Goal: Transaction & Acquisition: Purchase product/service

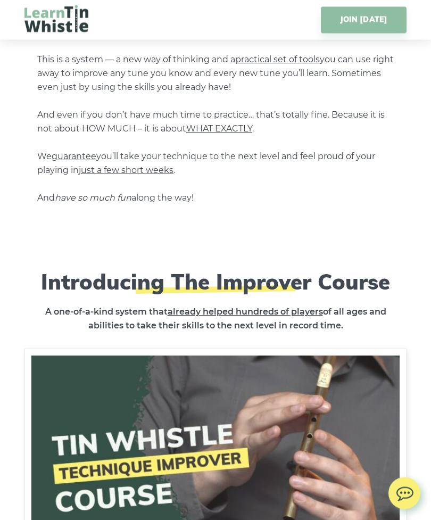
scroll to position [1045, 0]
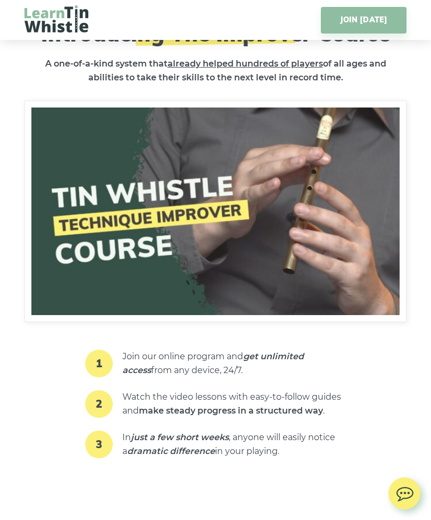
click at [279, 253] on img at bounding box center [215, 211] width 382 height 221
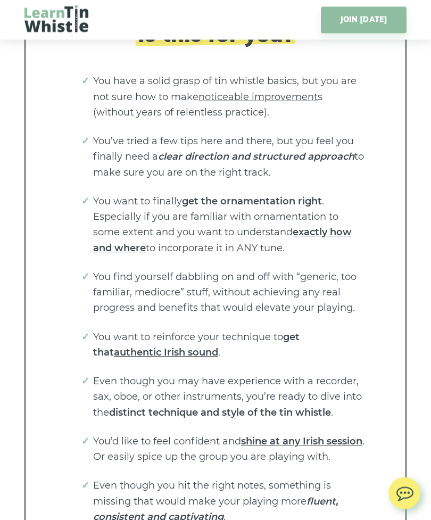
scroll to position [2182, 0]
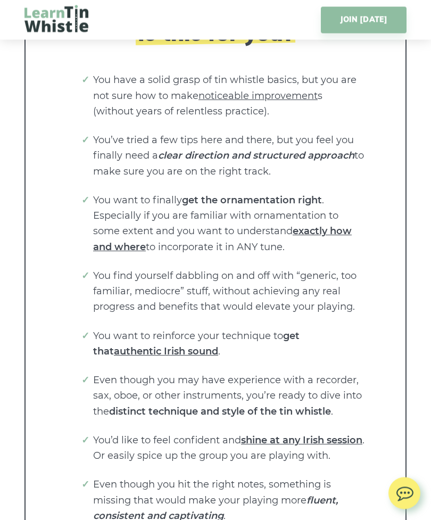
click at [384, 452] on div "Is this for you? You have a solid grasp of tin whistle basics, but you are not …" at bounding box center [215, 397] width 382 height 822
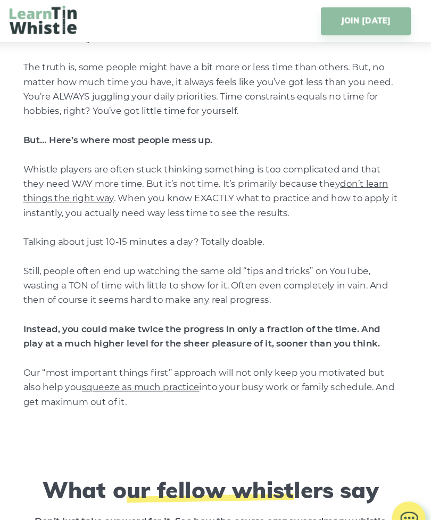
scroll to position [6513, 0]
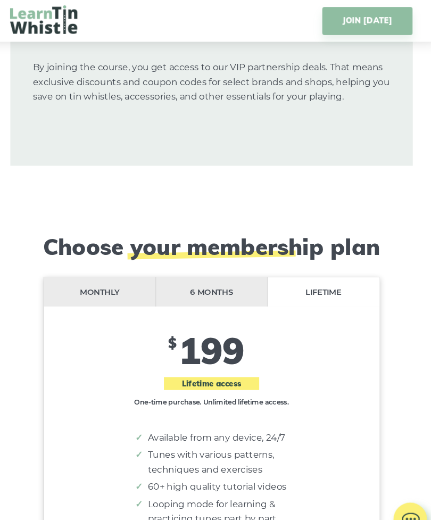
scroll to position [8733, 0]
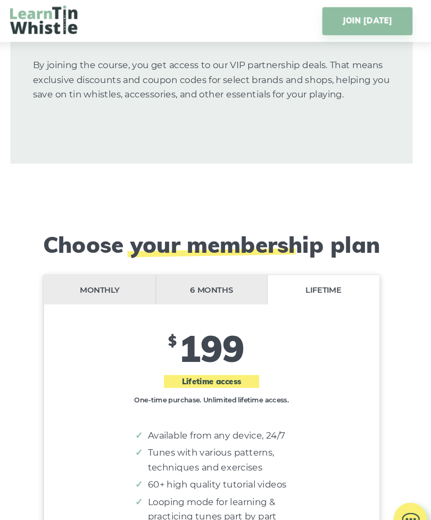
click at [123, 261] on li "Monthly" at bounding box center [109, 275] width 106 height 28
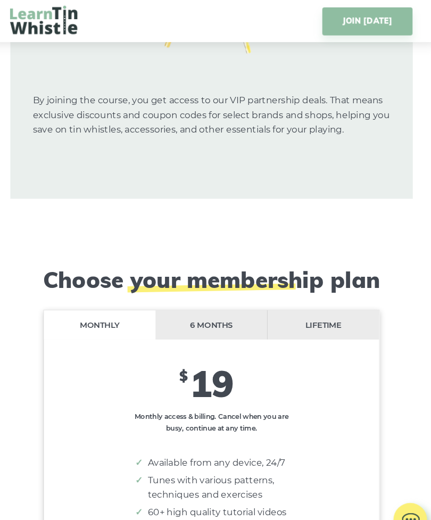
scroll to position [8695, 0]
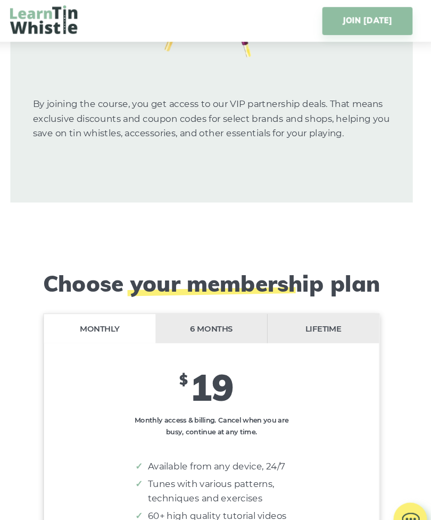
click at [201, 299] on li "6 months" at bounding box center [215, 313] width 106 height 28
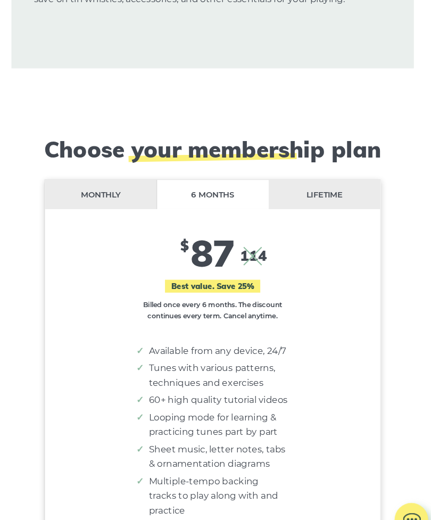
scroll to position [8818, 0]
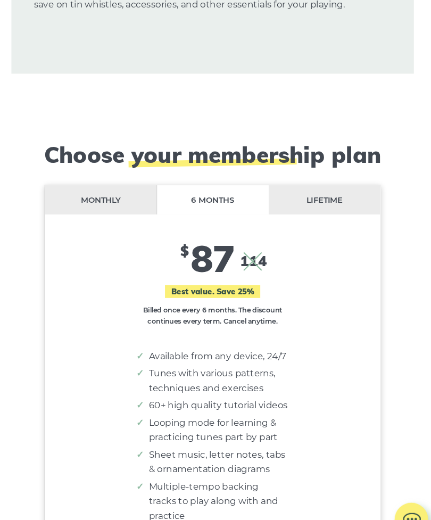
click at [303, 176] on li "Lifetime" at bounding box center [322, 190] width 106 height 28
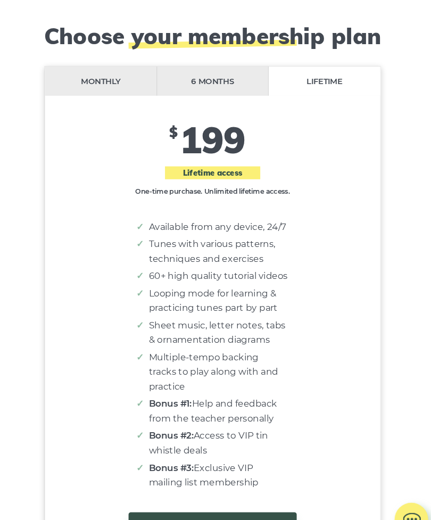
scroll to position [8932, 0]
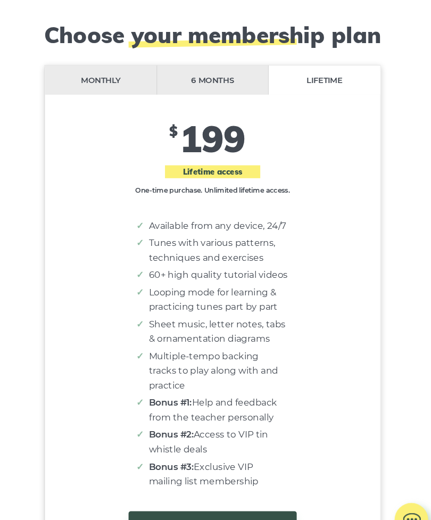
click at [196, 62] on li "6 months" at bounding box center [216, 76] width 106 height 28
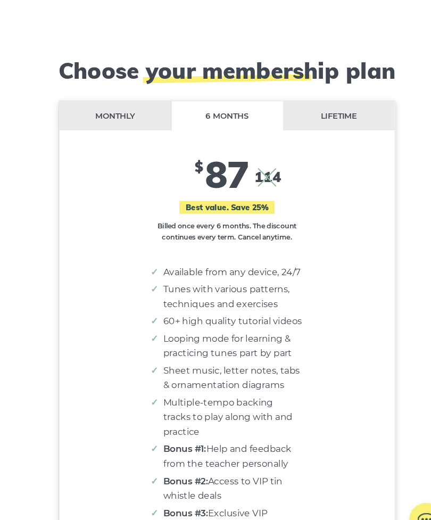
scroll to position [8898, 0]
click at [322, 96] on li "Lifetime" at bounding box center [322, 110] width 106 height 28
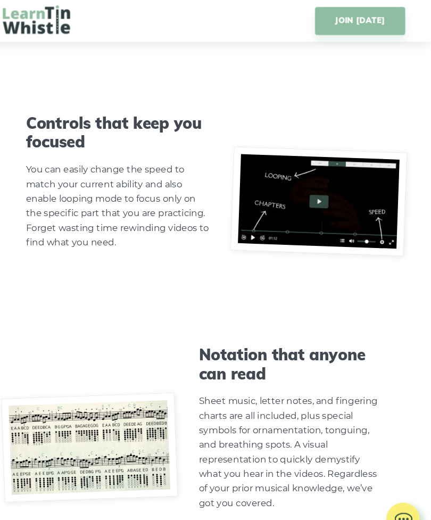
scroll to position [3785, 0]
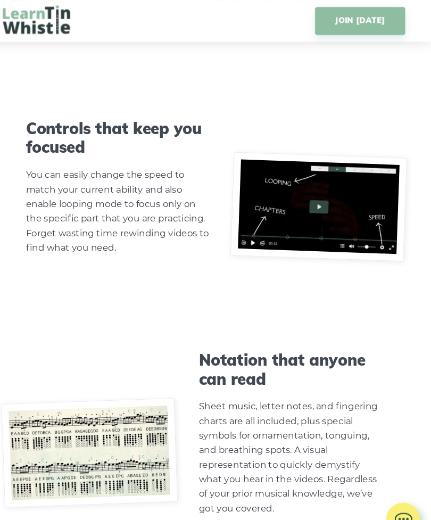
click at [345, 25] on link "JOIN [DATE]" at bounding box center [364, 20] width 86 height 27
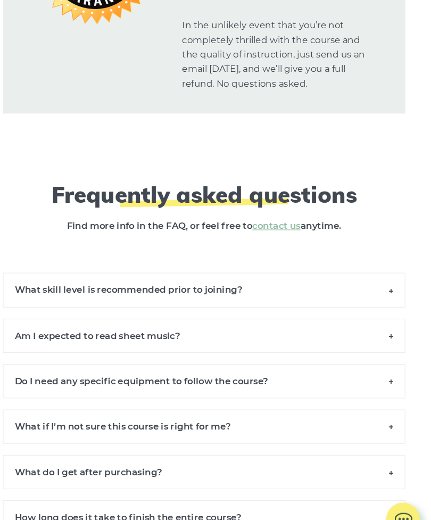
scroll to position [9768, 0]
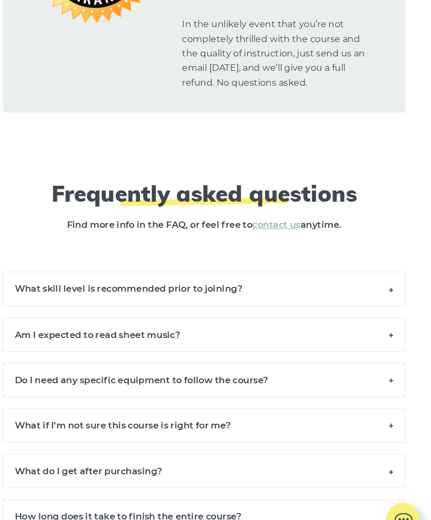
click at [371, 258] on h6 "What skill level is recommended prior to joining?" at bounding box center [215, 274] width 382 height 32
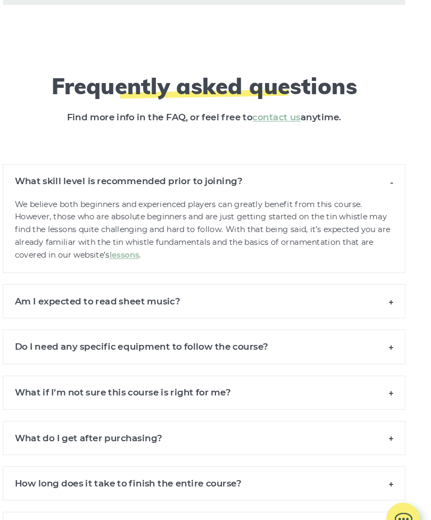
scroll to position [9872, 0]
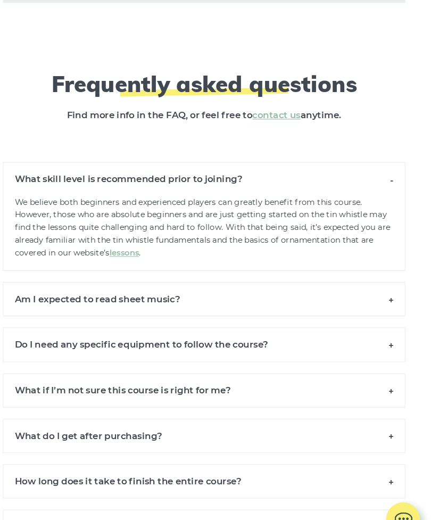
click at [372, 268] on h6 "Am I expected to read sheet music?" at bounding box center [215, 284] width 382 height 32
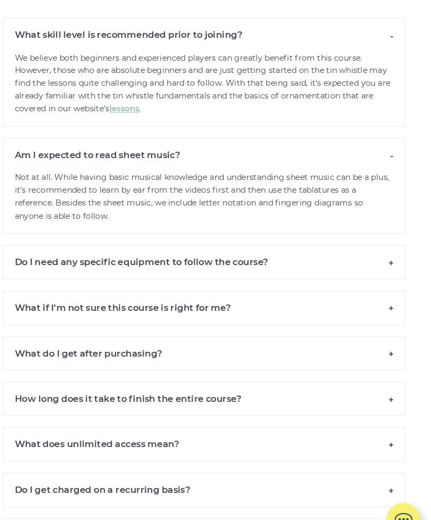
scroll to position [10019, 0]
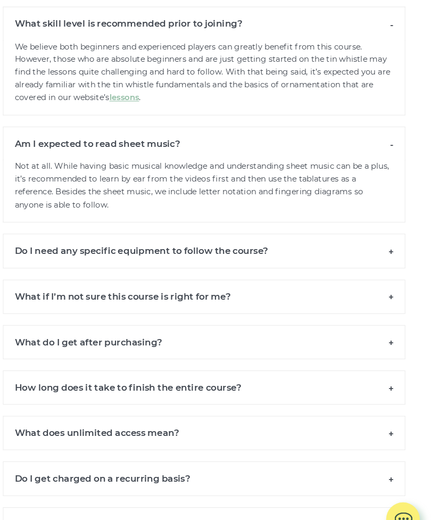
click at [363, 222] on h6 "Do I need any specific equipment to follow the course?" at bounding box center [215, 238] width 382 height 32
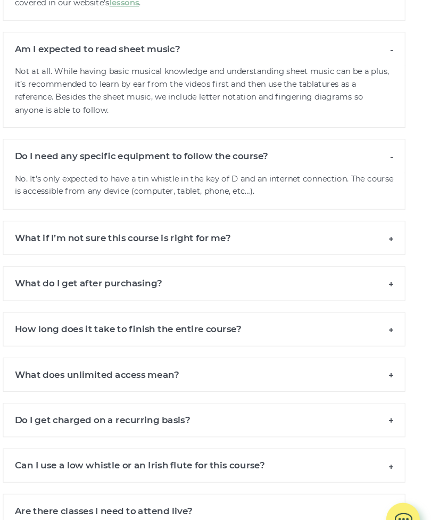
scroll to position [10110, 0]
click at [363, 209] on h6 "What if I’m not sure this course is right for me?" at bounding box center [215, 225] width 382 height 32
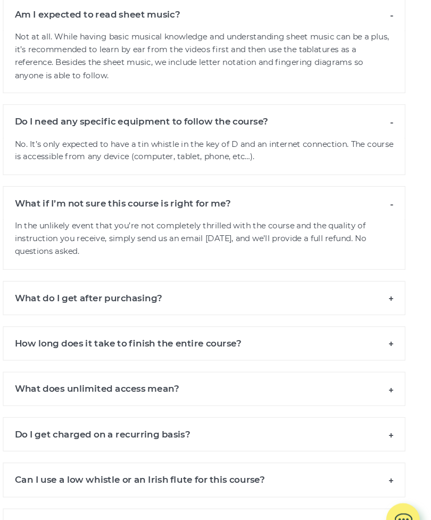
scroll to position [10146, 0]
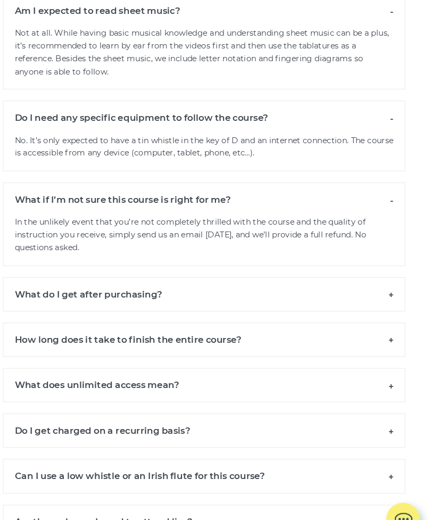
click at [360, 263] on h6 "What do I get after purchasing?" at bounding box center [215, 279] width 382 height 32
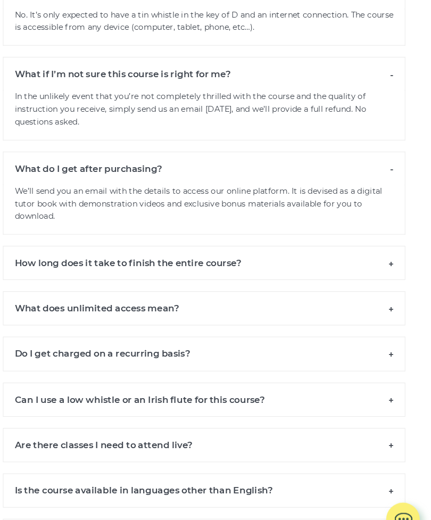
click at [365, 234] on h6 "How long does it take to finish the entire course?" at bounding box center [215, 250] width 382 height 32
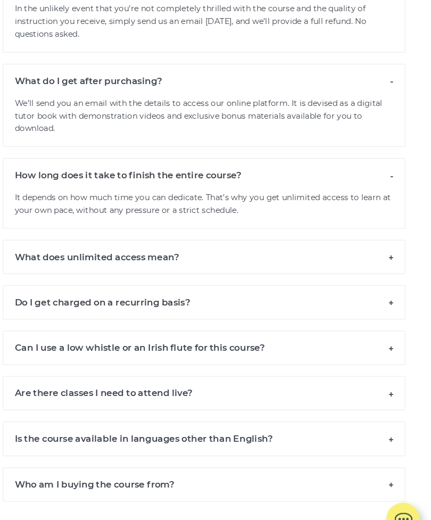
scroll to position [10349, 0]
click at [363, 227] on h6 "What does unlimited access mean?" at bounding box center [215, 243] width 382 height 32
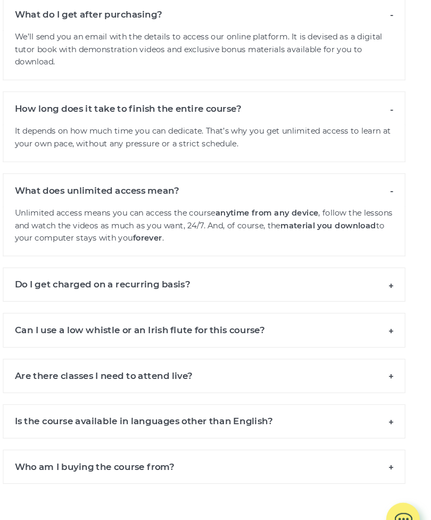
scroll to position [10421, 0]
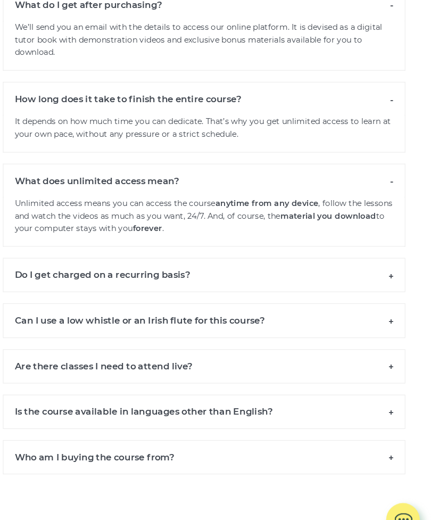
click at [368, 245] on h6 "Do I get charged on a recurring basis?" at bounding box center [215, 261] width 382 height 32
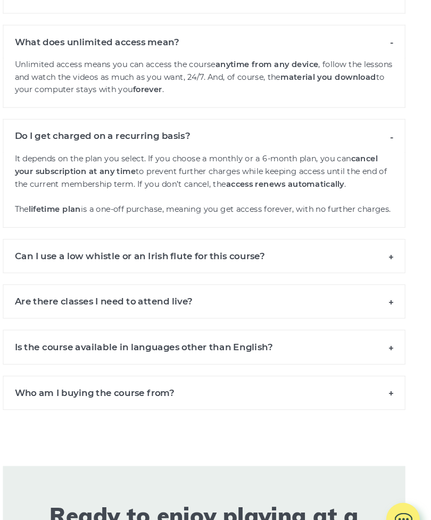
scroll to position [10553, 0]
click at [370, 226] on h6 "Can I use a low whistle or an Irish flute for this course?" at bounding box center [215, 242] width 382 height 32
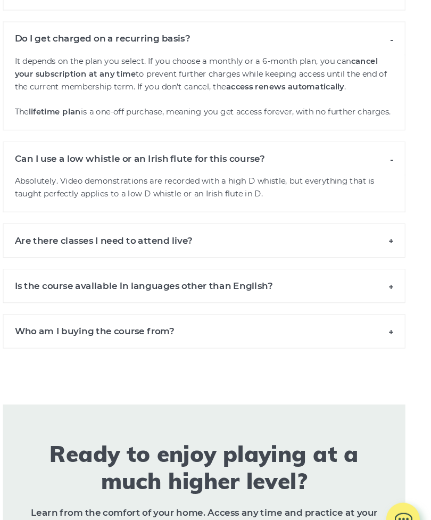
scroll to position [10645, 0]
click at [357, 212] on h6 "Are there classes I need to attend live?" at bounding box center [215, 228] width 382 height 32
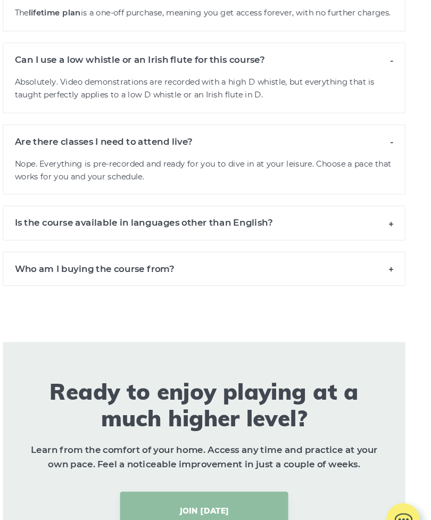
click at [367, 195] on h6 "Is the course available in languages other than English?" at bounding box center [215, 211] width 382 height 32
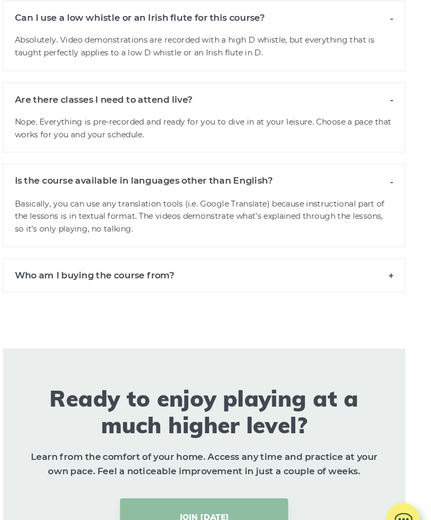
scroll to position [10780, 0]
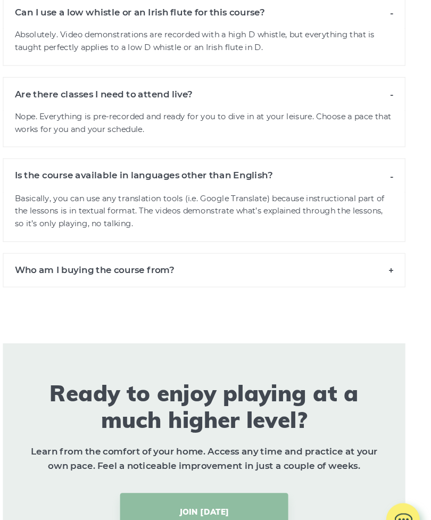
click at [360, 240] on h6 "Who am I buying the course from?" at bounding box center [215, 256] width 382 height 32
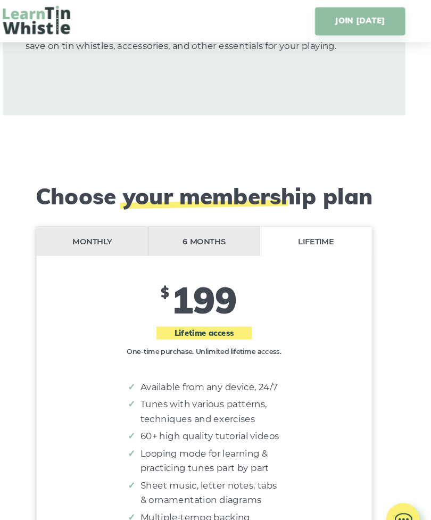
scroll to position [8778, 0]
click at [210, 216] on li "6 months" at bounding box center [216, 230] width 106 height 28
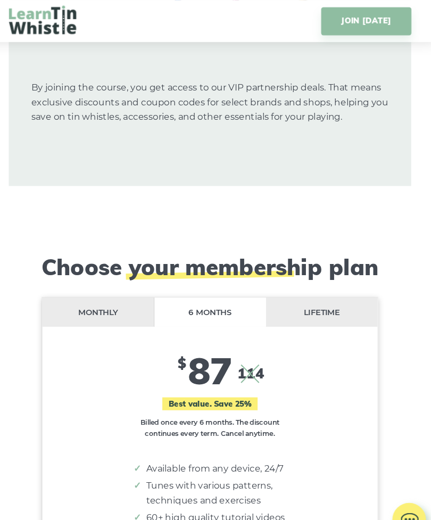
scroll to position [8712, 0]
click at [324, 282] on li "Lifetime" at bounding box center [322, 296] width 106 height 28
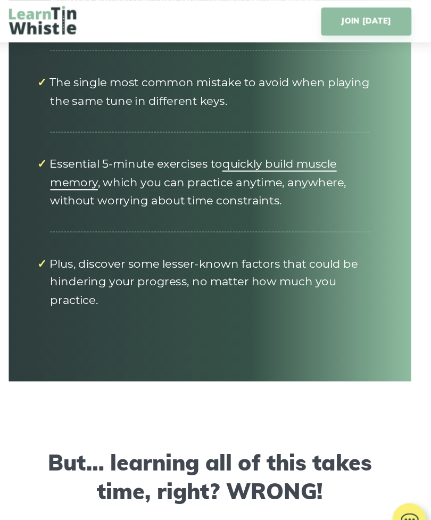
scroll to position [6040, 0]
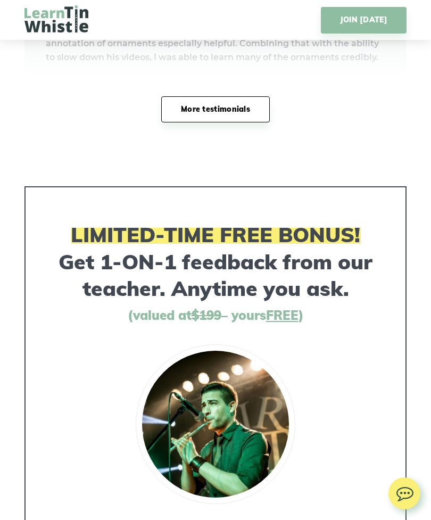
scroll to position [5212, 0]
